Goal: Find specific page/section: Find specific page/section

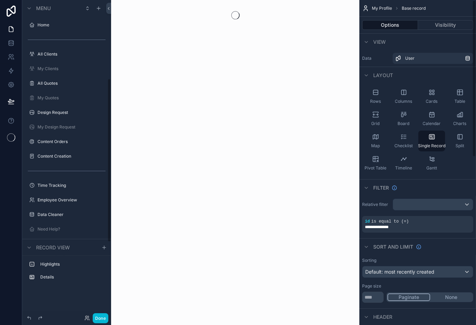
scroll to position [152, 0]
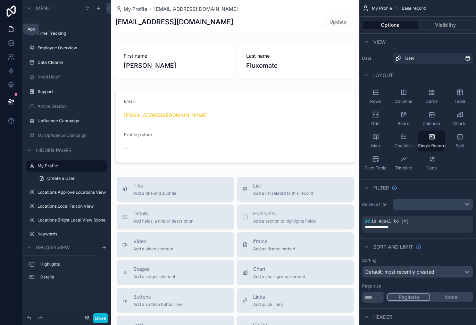
click at [10, 31] on icon at bounding box center [11, 29] width 7 height 7
click at [14, 44] on link at bounding box center [11, 43] width 22 height 14
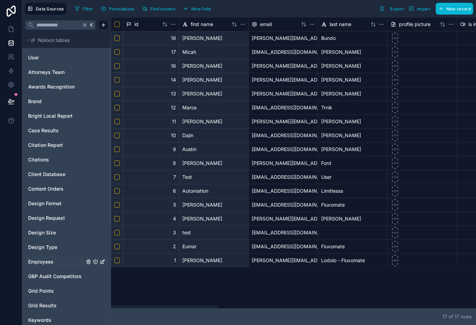
drag, startPoint x: 212, startPoint y: 306, endPoint x: 104, endPoint y: 261, distance: 116.7
click at [210, 308] on div at bounding box center [164, 306] width 106 height 2
click at [51, 132] on span "Case Results" at bounding box center [43, 130] width 31 height 7
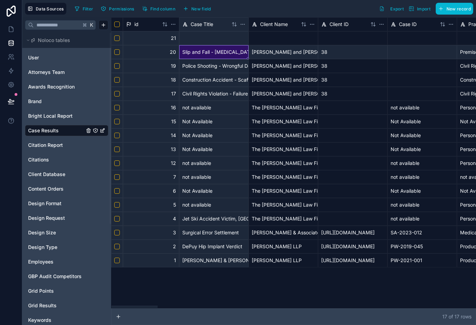
click at [206, 48] on div "Slip and Fall - [MEDICAL_DATA]" at bounding box center [213, 52] width 69 height 14
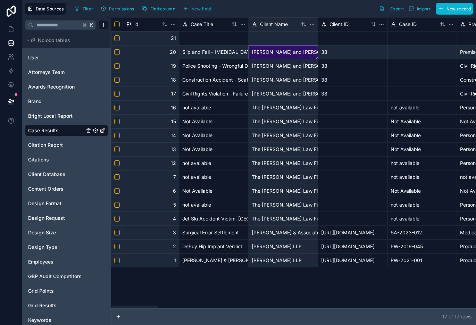
click at [273, 51] on div "[PERSON_NAME] and [PERSON_NAME] PLLC" at bounding box center [282, 52] width 69 height 14
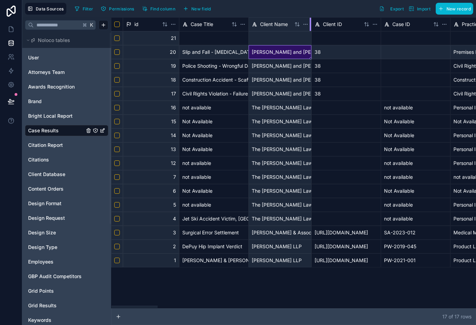
drag, startPoint x: 317, startPoint y: 23, endPoint x: 306, endPoint y: 59, distance: 36.9
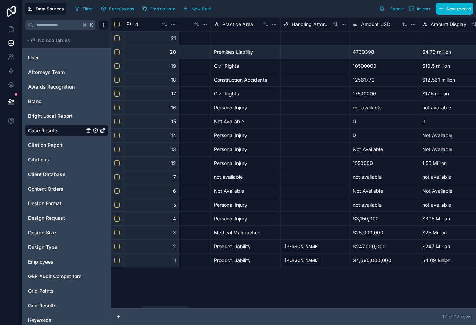
scroll to position [0, 244]
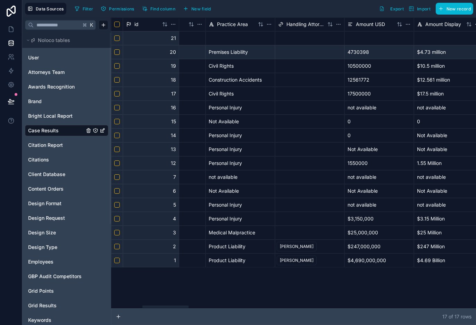
drag, startPoint x: 142, startPoint y: 307, endPoint x: 173, endPoint y: 305, distance: 30.9
click at [173, 305] on div at bounding box center [165, 306] width 46 height 2
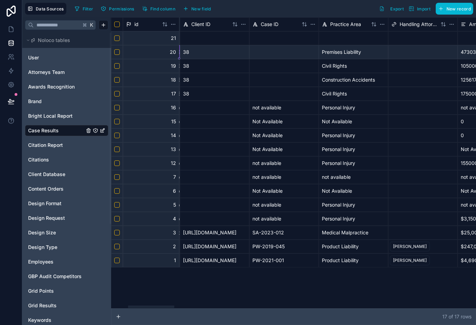
scroll to position [0, 0]
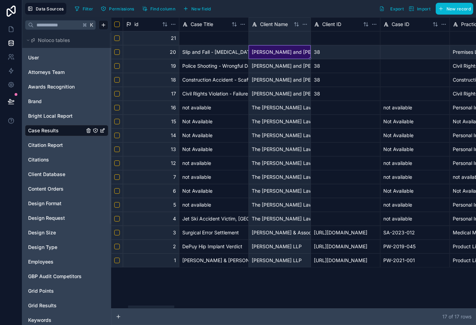
drag, startPoint x: 169, startPoint y: 306, endPoint x: -15, endPoint y: 306, distance: 184.2
click at [128, 306] on div at bounding box center [151, 306] width 46 height 2
click at [62, 84] on span "Awards Recognition" at bounding box center [51, 86] width 46 height 7
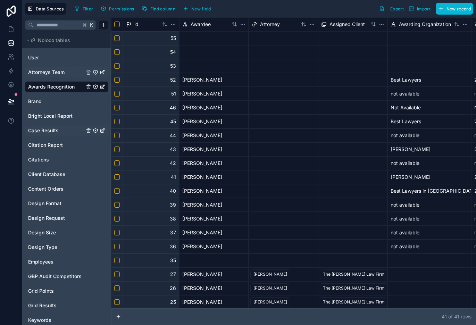
click at [61, 74] on span "Attorneys Team" at bounding box center [46, 72] width 36 height 7
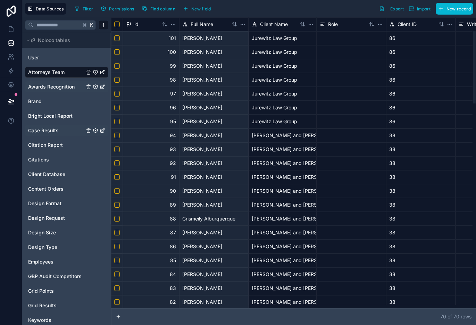
drag, startPoint x: 312, startPoint y: 306, endPoint x: 175, endPoint y: 220, distance: 161.3
click at [111, 305] on div at bounding box center [291, 306] width 361 height 3
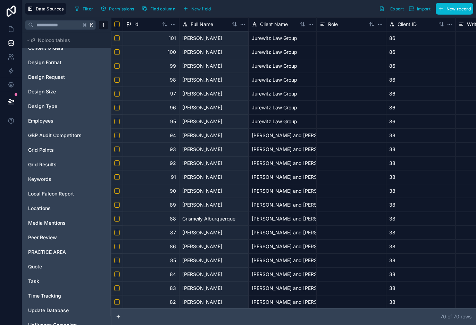
scroll to position [155, 0]
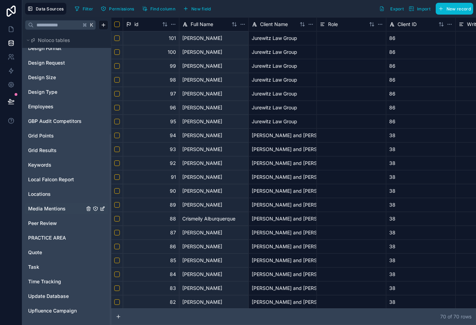
click at [58, 207] on span "Media Mentions" at bounding box center [46, 208] width 37 height 7
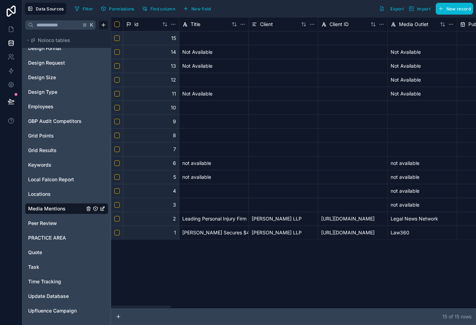
drag, startPoint x: 164, startPoint y: 308, endPoint x: -1, endPoint y: 275, distance: 169.0
click at [111, 305] on div at bounding box center [141, 306] width 60 height 2
click at [44, 235] on span "PRACTICE AREA" at bounding box center [47, 237] width 38 height 7
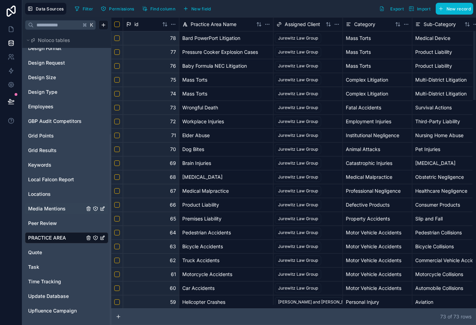
click at [451, 135] on div "Nursing Home Abuse" at bounding box center [446, 135] width 69 height 14
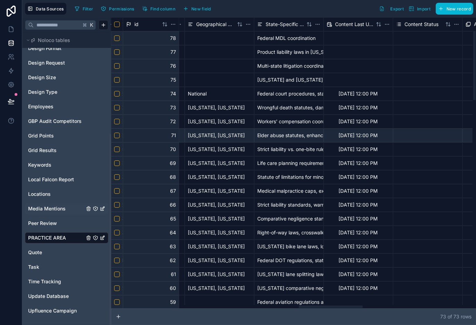
scroll to position [0, 1070]
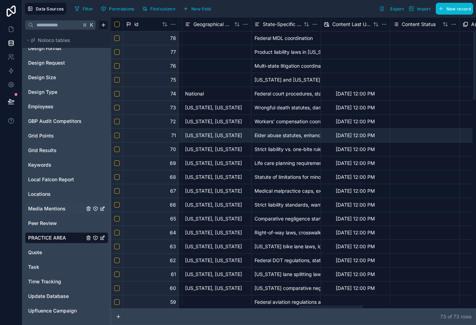
drag, startPoint x: 230, startPoint y: 306, endPoint x: 331, endPoint y: 303, distance: 101.0
click at [331, 305] on div at bounding box center [291, 306] width 361 height 3
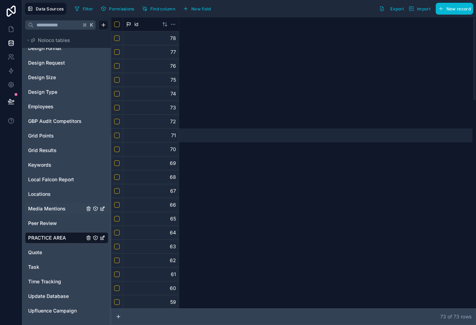
scroll to position [0, 0]
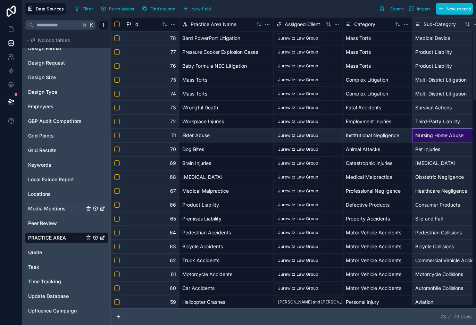
drag, startPoint x: 345, startPoint y: 306, endPoint x: 91, endPoint y: 277, distance: 255.8
click at [111, 305] on div at bounding box center [143, 306] width 64 height 2
